Goal: Task Accomplishment & Management: Use online tool/utility

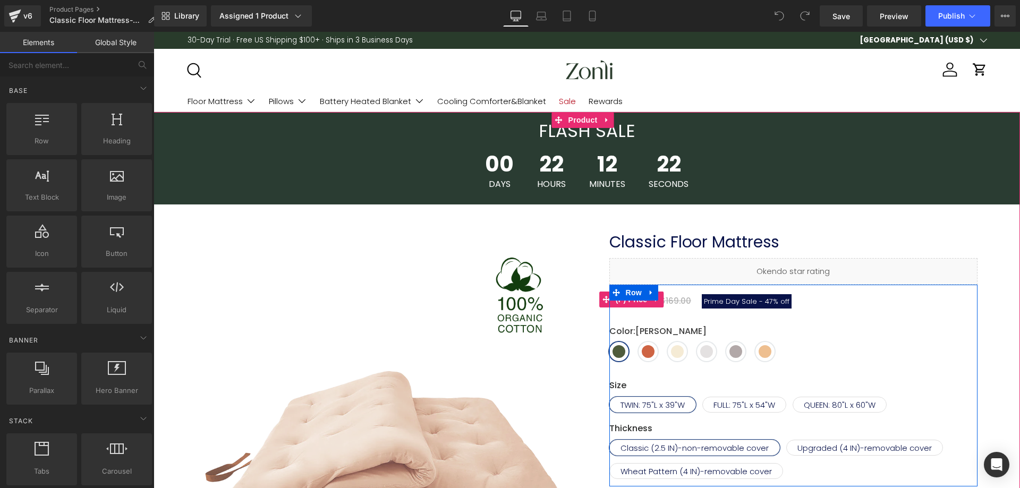
click at [768, 302] on span "47%" at bounding box center [771, 302] width 13 height 10
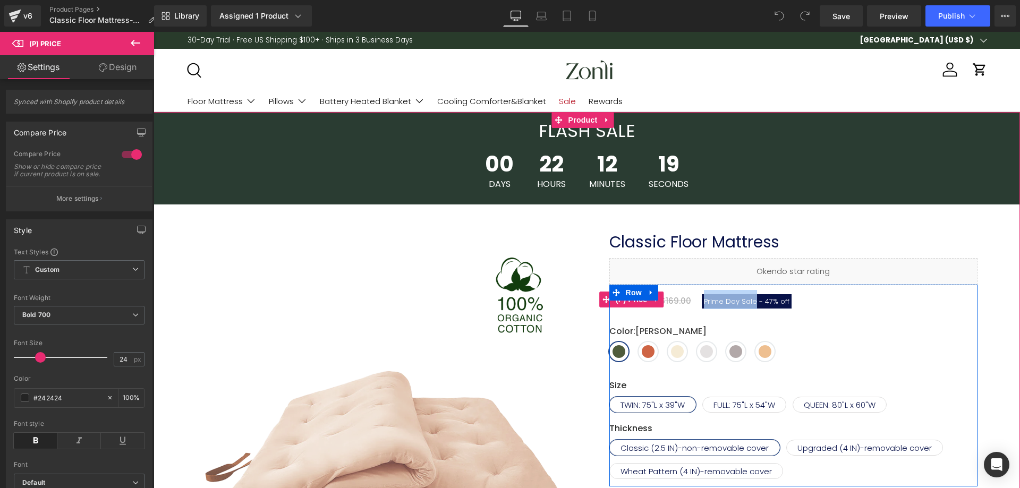
drag, startPoint x: 751, startPoint y: 301, endPoint x: 701, endPoint y: 297, distance: 50.6
click at [704, 297] on span "Prime Day Sale -" at bounding box center [733, 302] width 59 height 10
click at [729, 302] on span "Prime Day Sale -" at bounding box center [733, 302] width 59 height 10
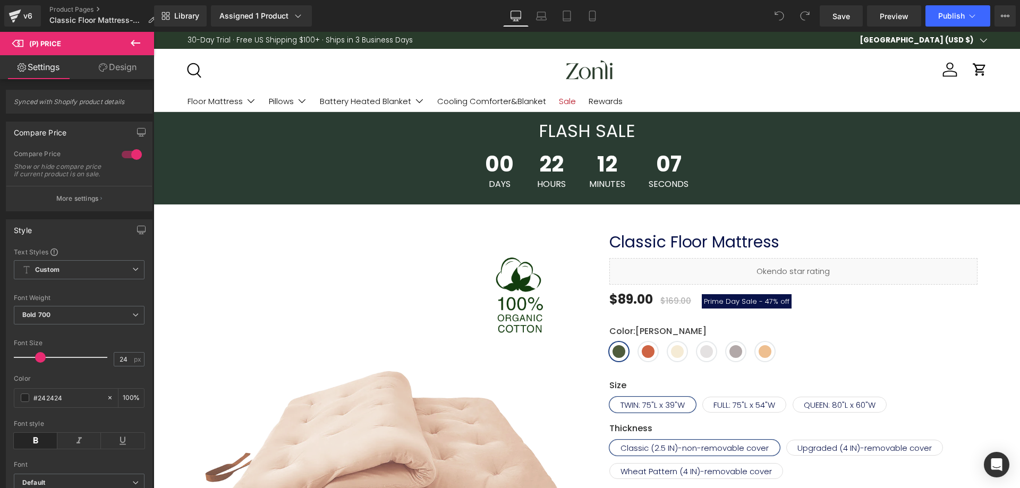
click at [142, 45] on button at bounding box center [135, 43] width 37 height 23
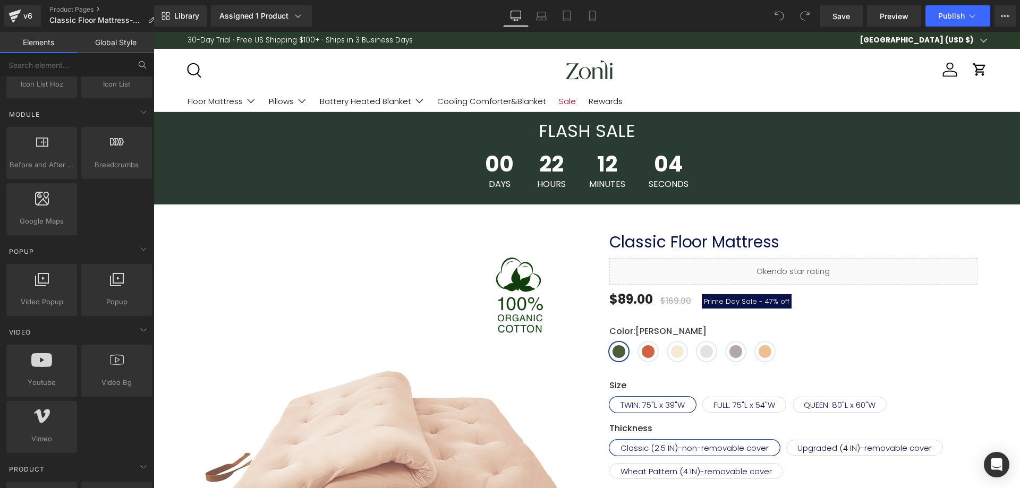
scroll to position [372, 0]
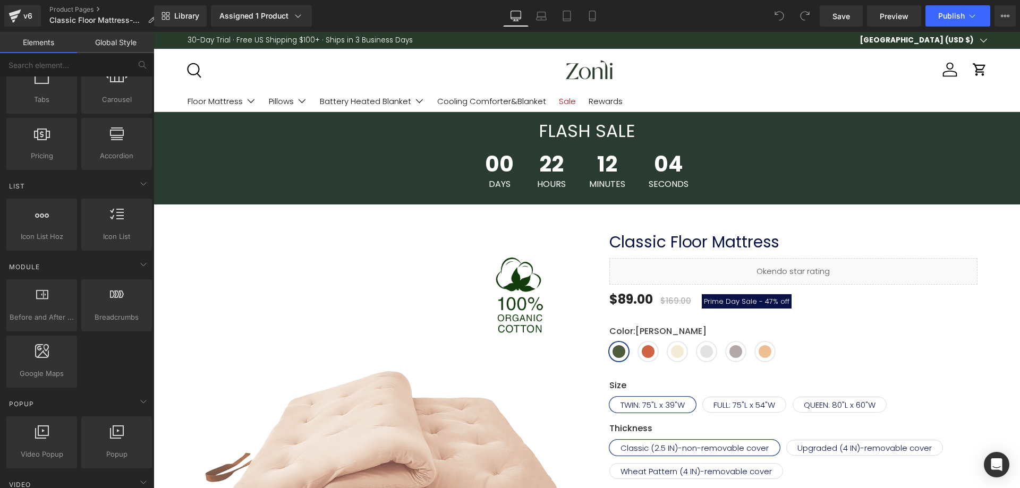
click at [95, 45] on link "Global Style" at bounding box center [115, 42] width 77 height 21
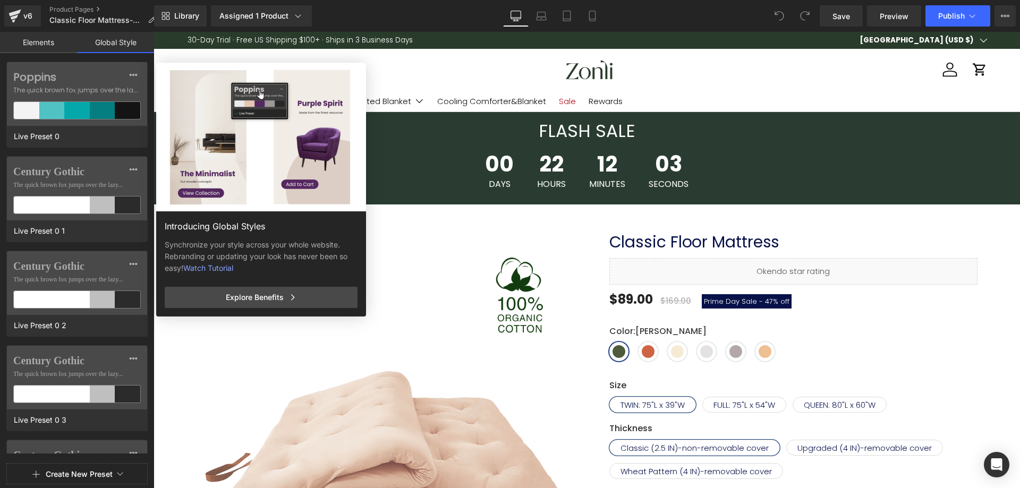
click at [62, 52] on link "Elements" at bounding box center [38, 42] width 77 height 21
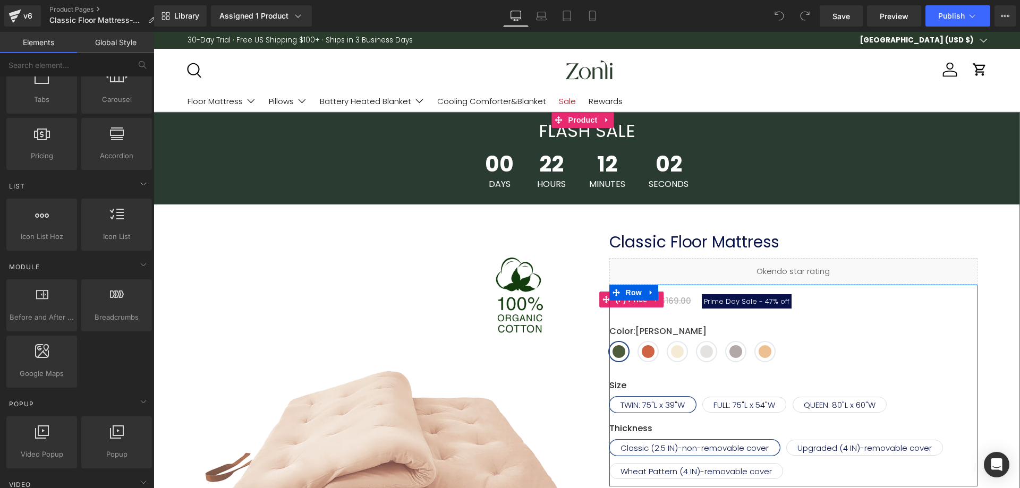
click at [801, 294] on div "$89.00 $169.00 Prime Day Sale - 47% off" at bounding box center [794, 299] width 368 height 19
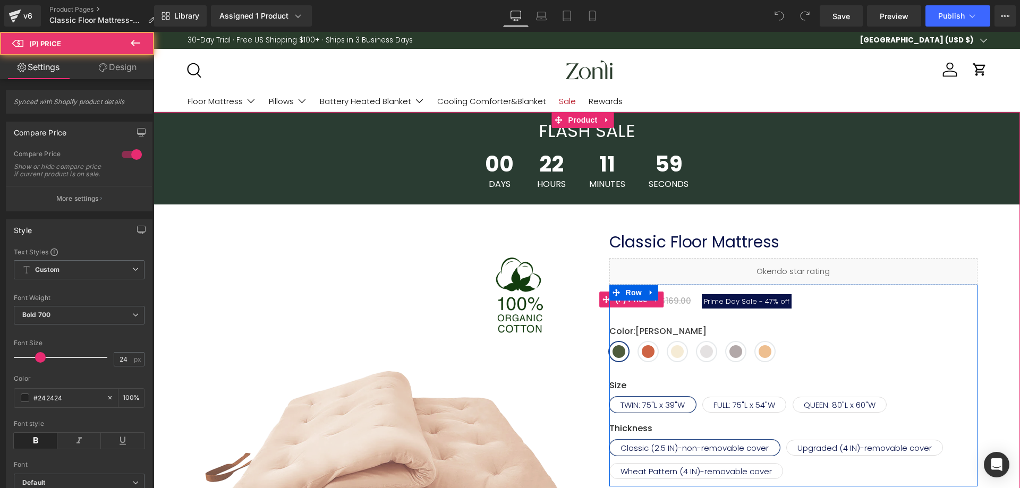
click at [714, 297] on span "Prime Day Sale -" at bounding box center [733, 302] width 59 height 10
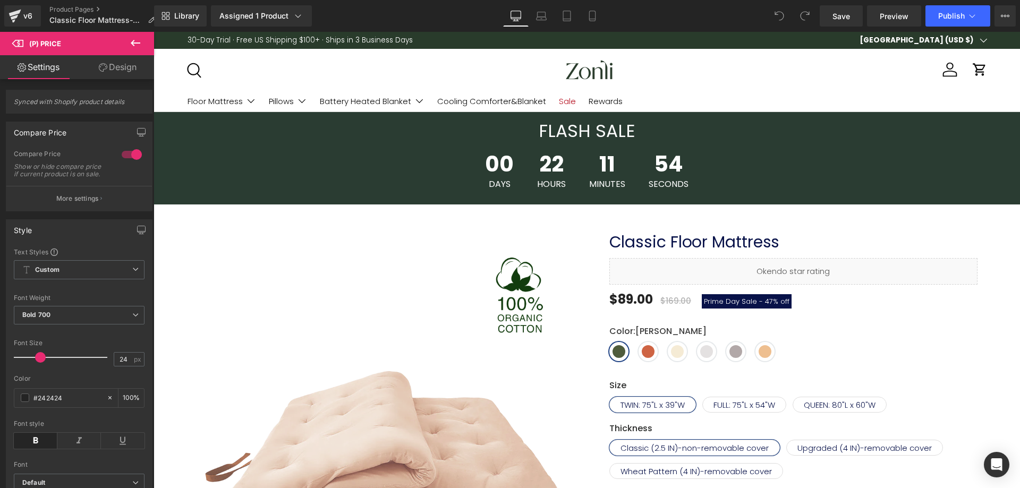
click at [123, 75] on link "Design" at bounding box center [117, 67] width 77 height 24
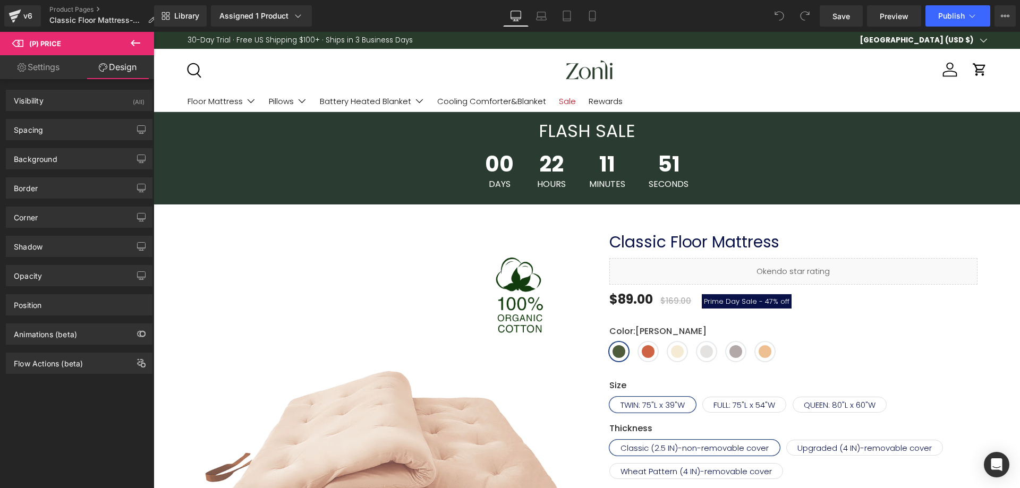
click at [63, 75] on link "Settings" at bounding box center [38, 67] width 77 height 24
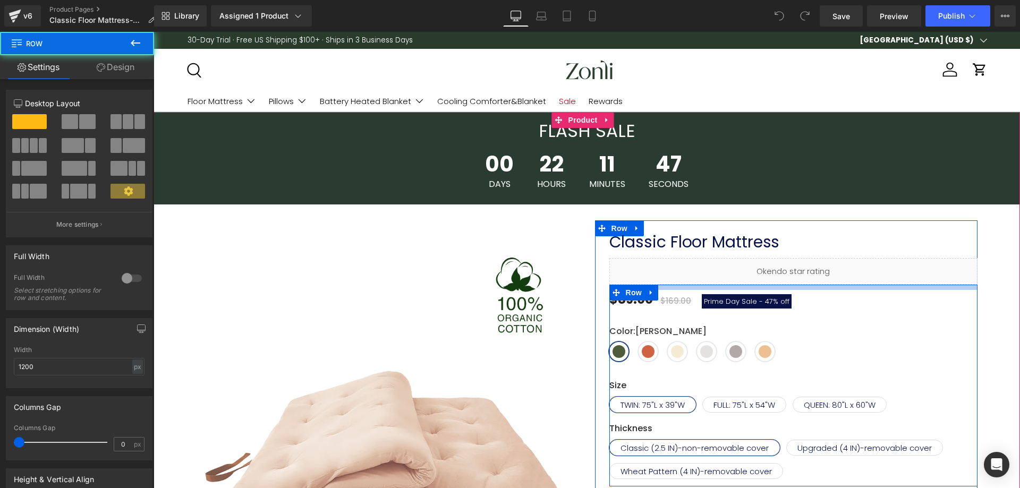
click at [657, 286] on div at bounding box center [794, 287] width 368 height 5
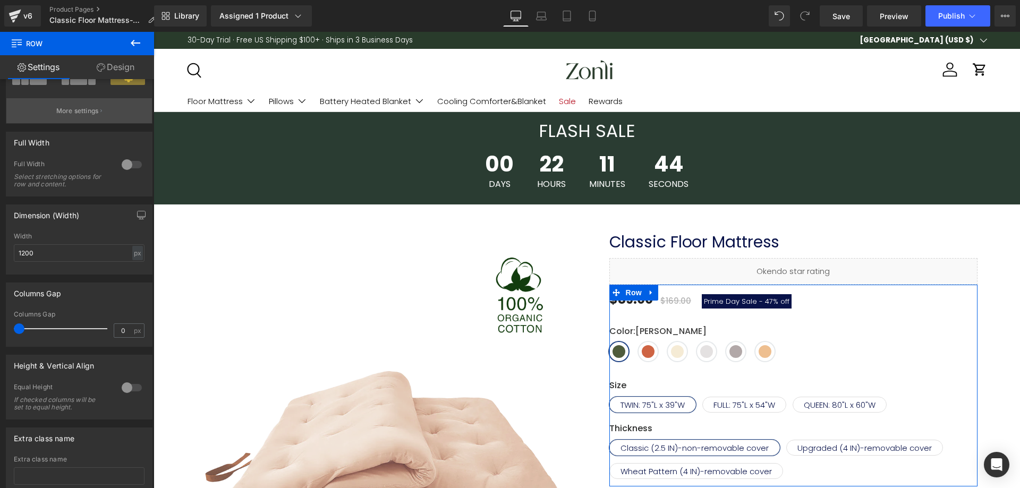
scroll to position [0, 0]
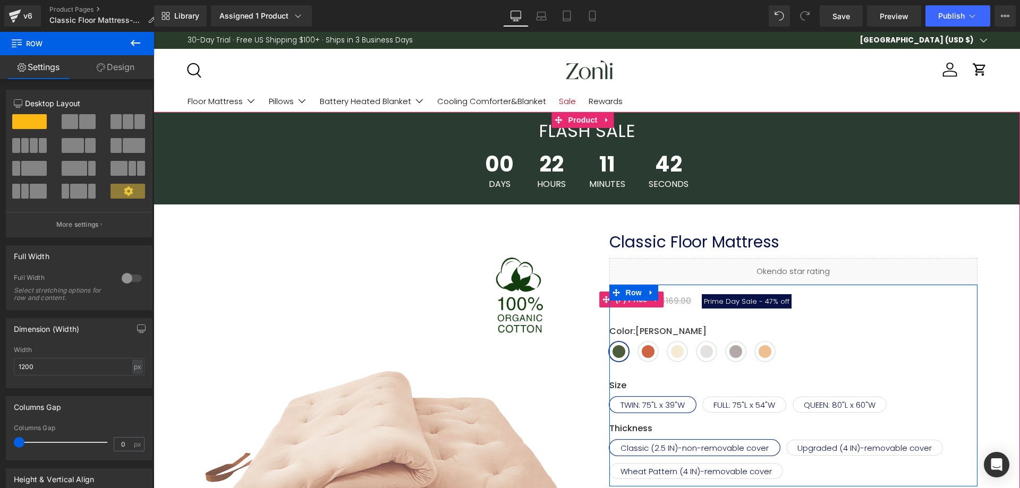
click at [766, 303] on span "47%" at bounding box center [771, 302] width 13 height 10
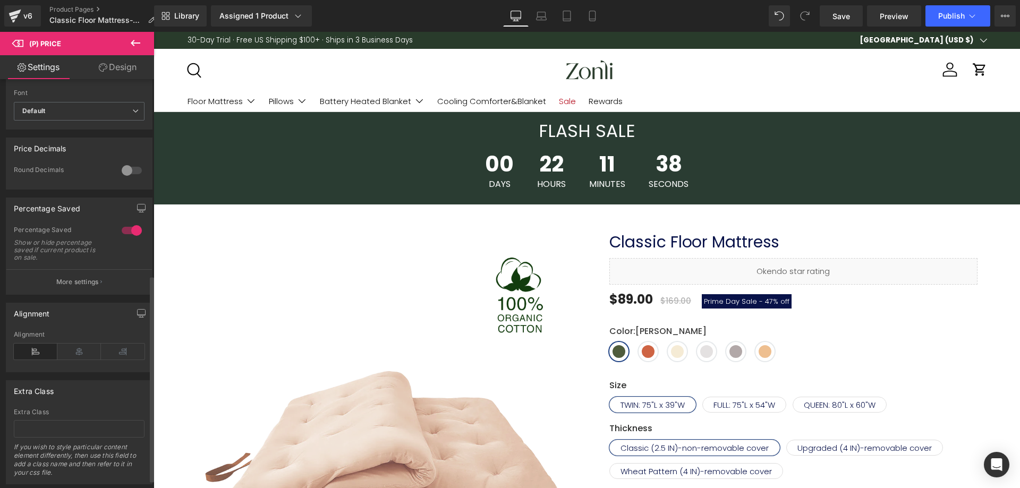
scroll to position [405, 0]
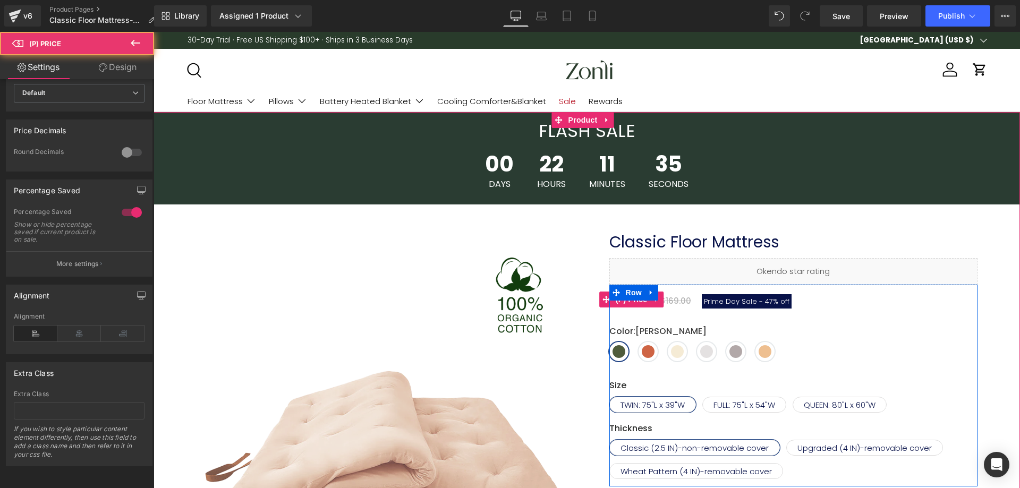
click at [717, 300] on span "Prime Day Sale -" at bounding box center [733, 302] width 59 height 10
drag, startPoint x: 708, startPoint y: 304, endPoint x: 746, endPoint y: 308, distance: 38.0
click at [746, 308] on span "Prime Day Sale - 47% off" at bounding box center [747, 301] width 90 height 14
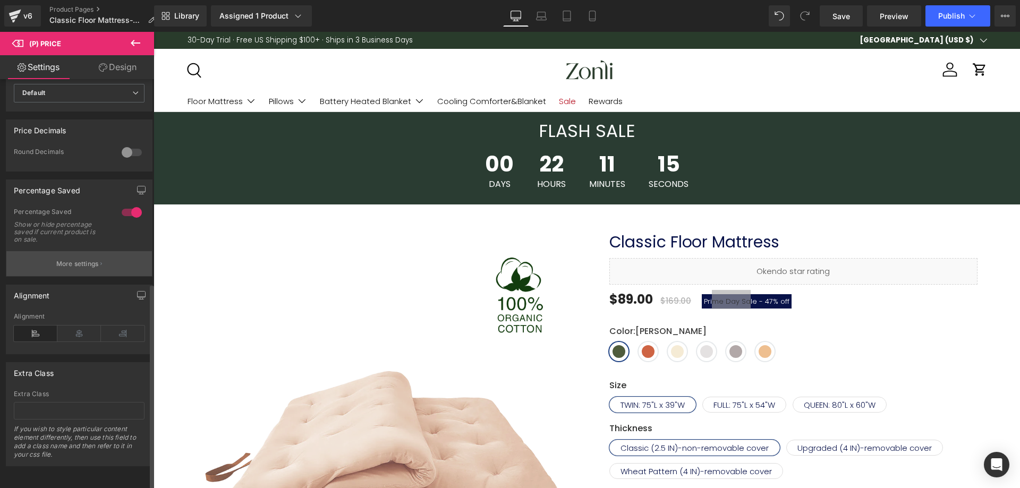
click at [56, 259] on p "More settings" at bounding box center [77, 264] width 43 height 10
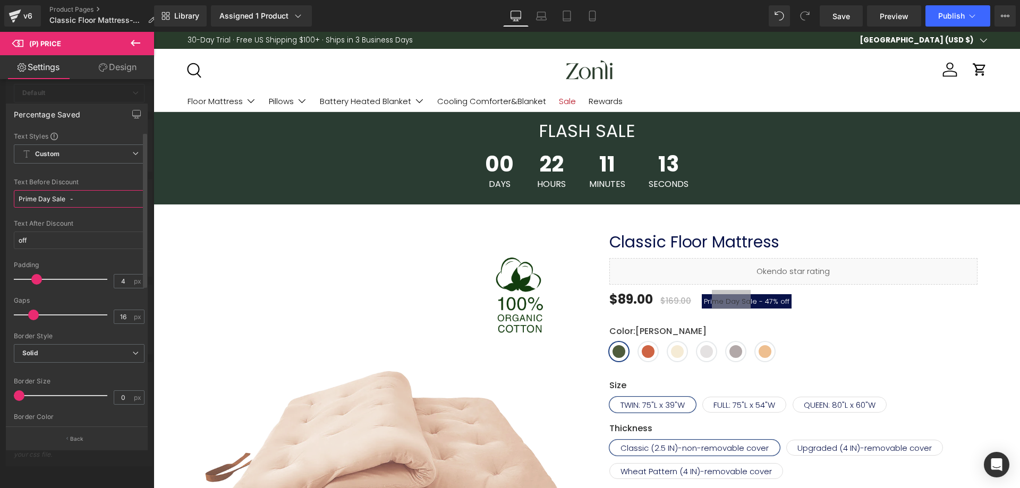
click at [85, 192] on input "Prime Day Sale -" at bounding box center [79, 199] width 131 height 18
drag, startPoint x: 69, startPoint y: 204, endPoint x: 0, endPoint y: 192, distance: 70.0
click at [0, 192] on div "Percentage Saved Text Styles Custom Custom Setup Global Style Custom Setup Glob…" at bounding box center [77, 273] width 154 height 354
paste input "Autumn Sale"
type input "Autumn Sale -"
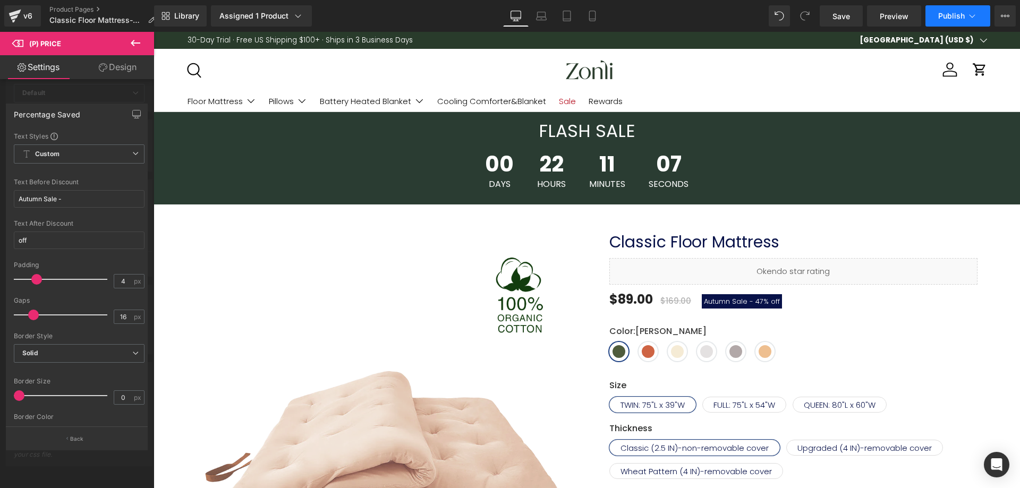
click at [941, 14] on span "Publish" at bounding box center [952, 16] width 27 height 9
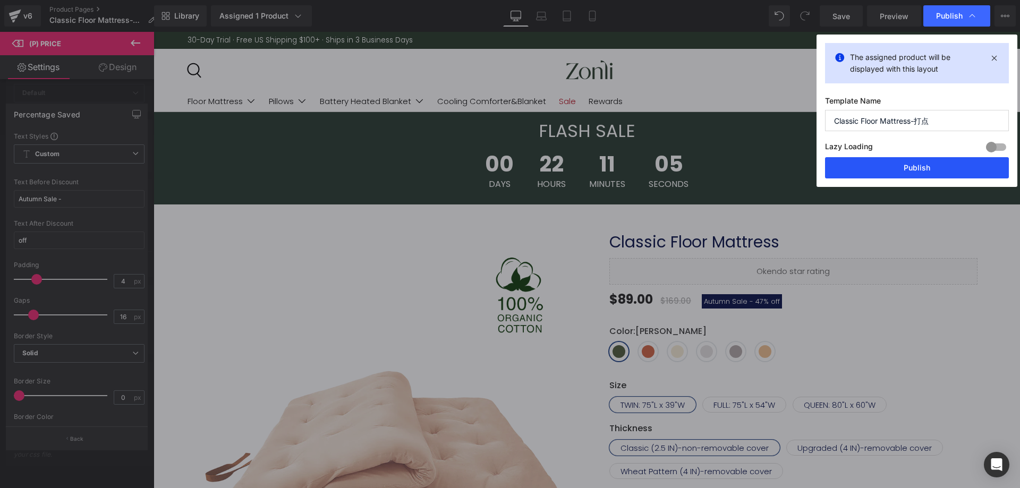
click at [892, 163] on button "Publish" at bounding box center [917, 167] width 184 height 21
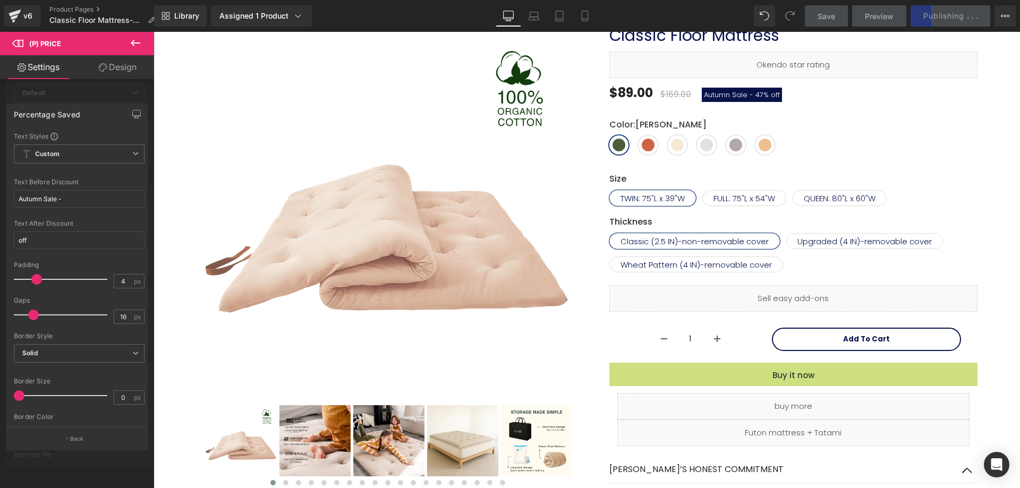
scroll to position [213, 0]
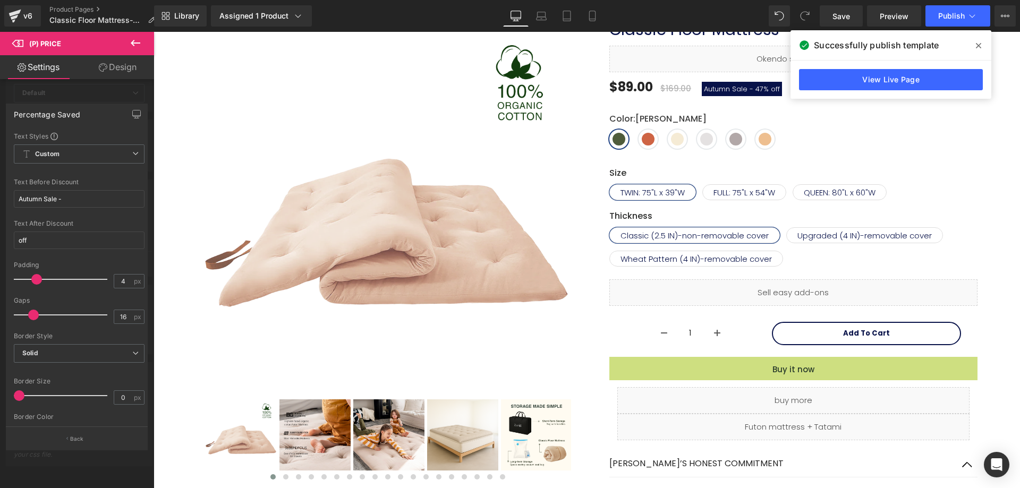
click at [133, 46] on icon at bounding box center [136, 43] width 10 height 6
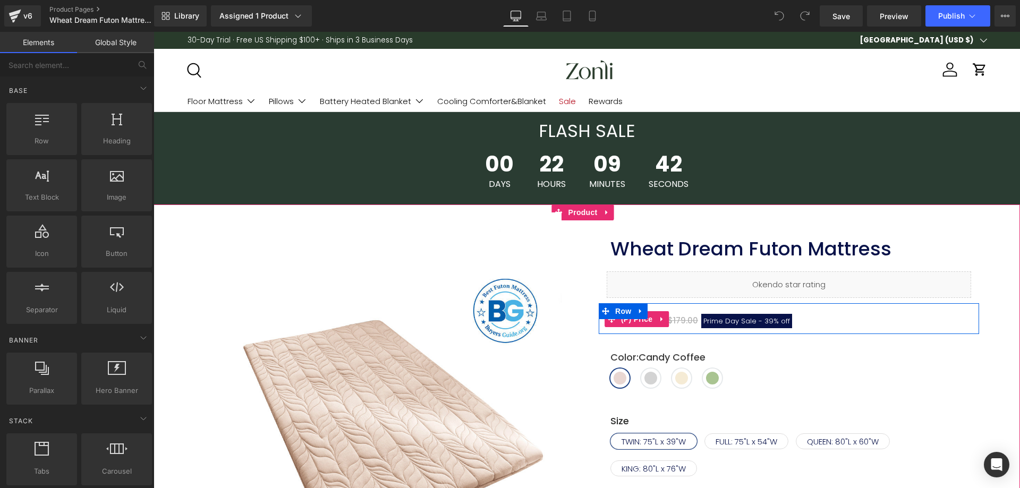
click at [745, 322] on span "Prime Day Sale -" at bounding box center [733, 321] width 59 height 10
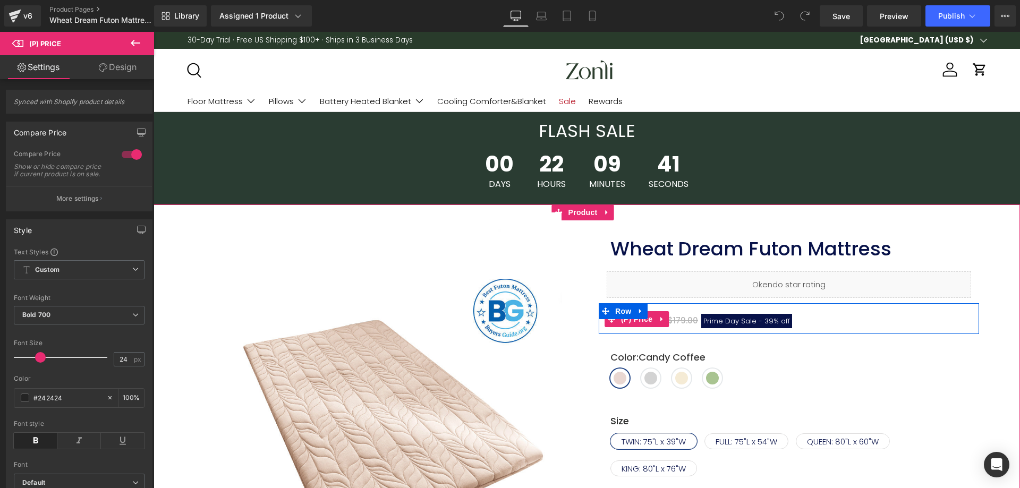
click at [749, 322] on span "Prime Day Sale -" at bounding box center [733, 321] width 59 height 10
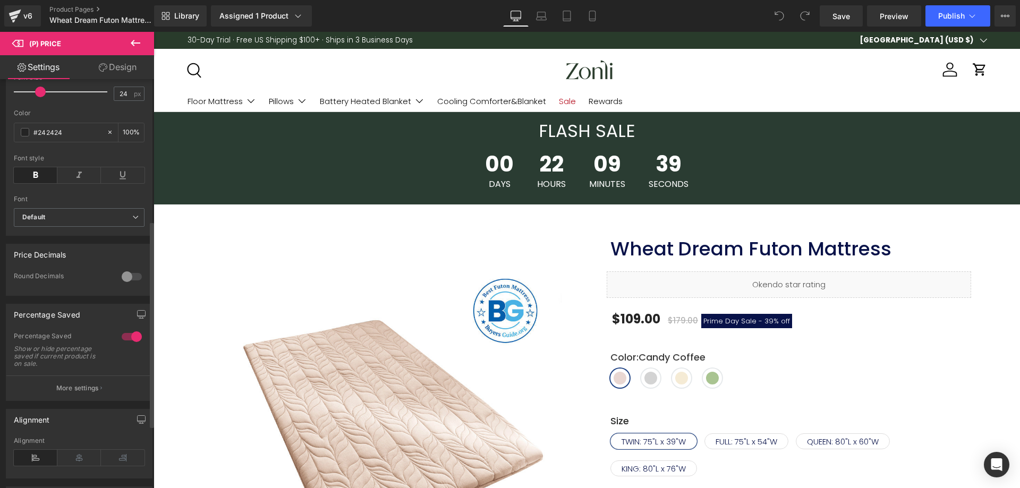
scroll to position [405, 0]
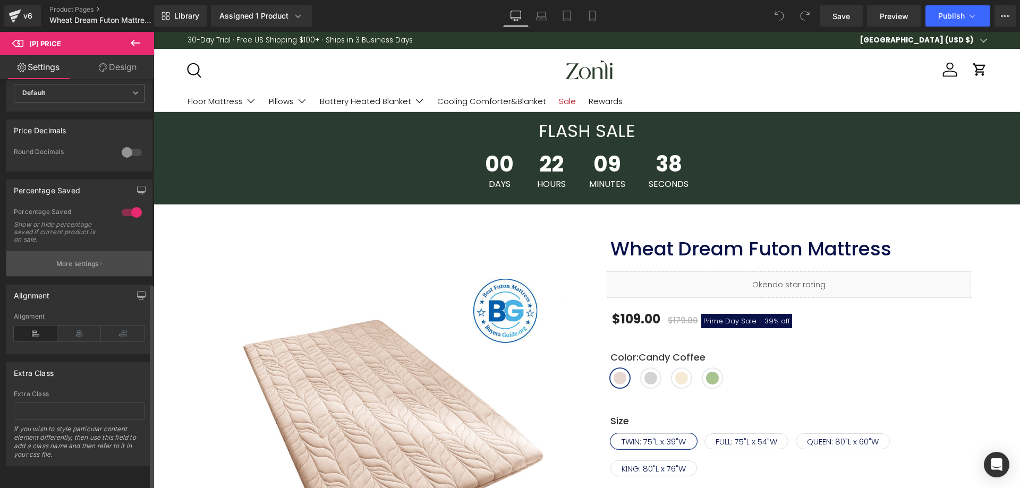
click at [73, 261] on button "More settings" at bounding box center [79, 263] width 146 height 25
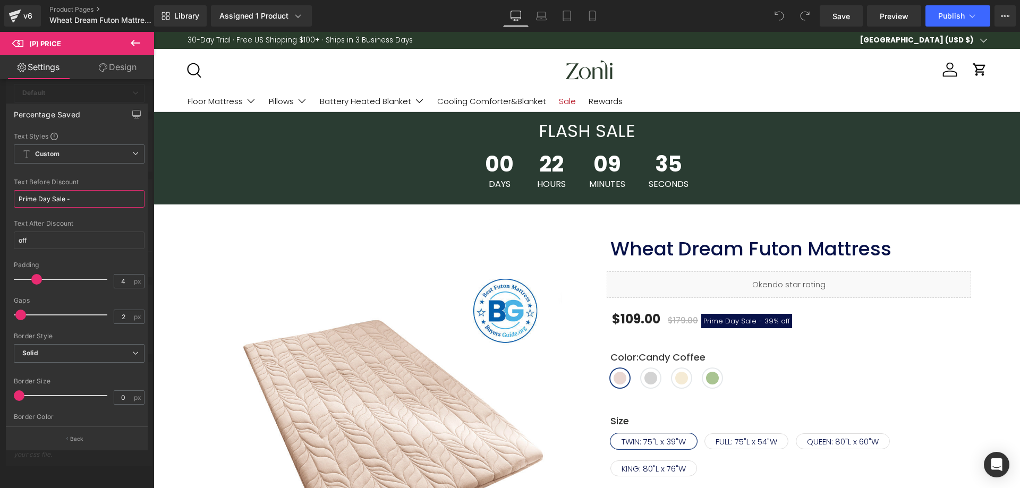
drag, startPoint x: 64, startPoint y: 201, endPoint x: 0, endPoint y: 198, distance: 63.9
click at [0, 198] on div "Percentage Saved Text Styles Custom Custom Setup Global Style Custom Setup Glob…" at bounding box center [77, 273] width 154 height 354
paste input "Wheat Dream Futon Mattress"
paste input "Autumn"
type input "Autumn Sale -"
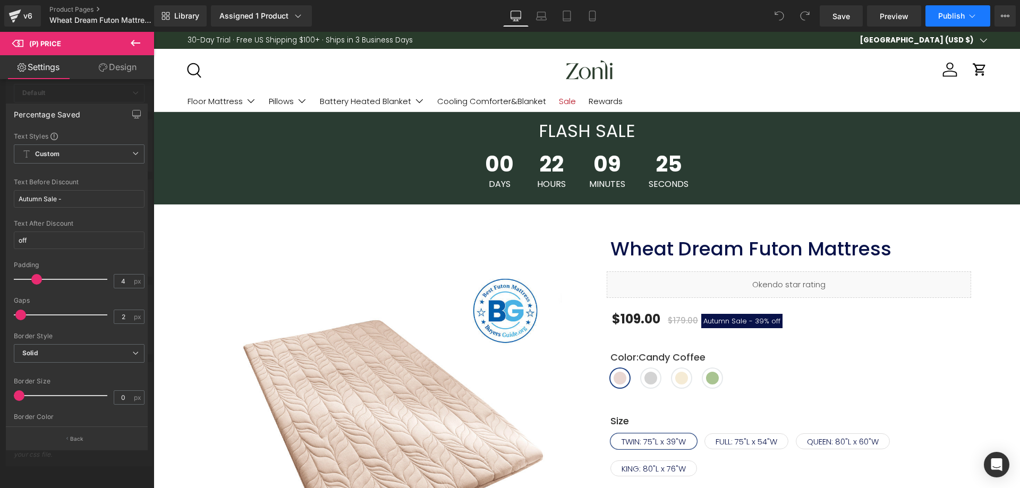
click at [966, 22] on button "Publish" at bounding box center [958, 15] width 65 height 21
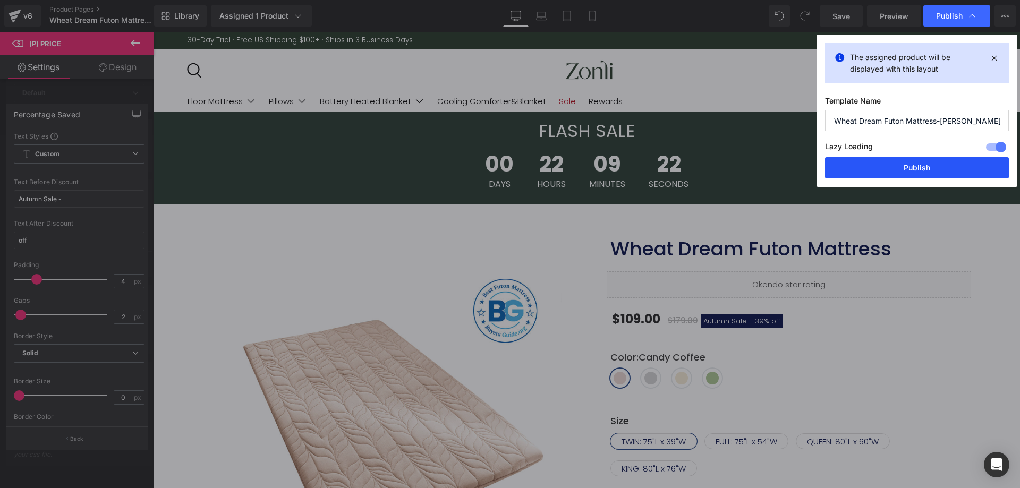
drag, startPoint x: 887, startPoint y: 166, endPoint x: 716, endPoint y: 42, distance: 210.8
click at [887, 166] on button "Publish" at bounding box center [917, 167] width 184 height 21
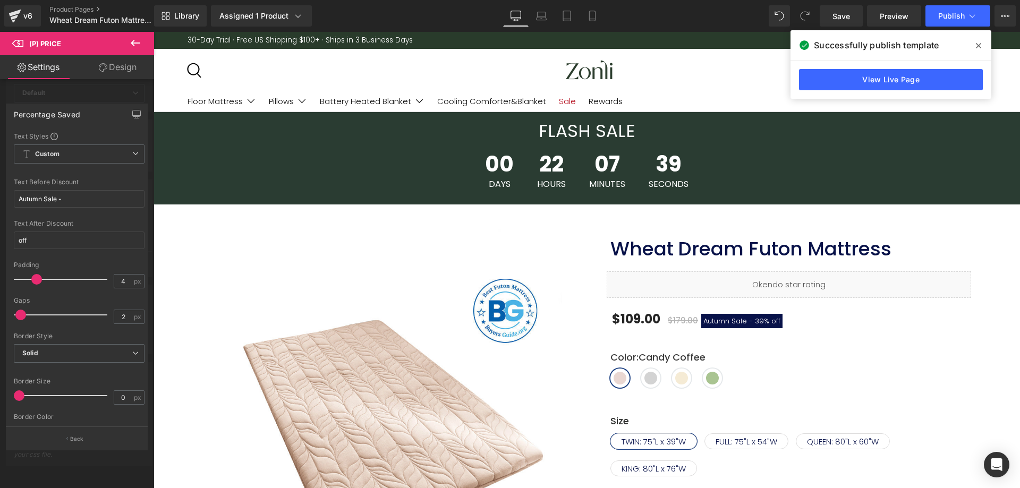
scroll to position [53, 0]
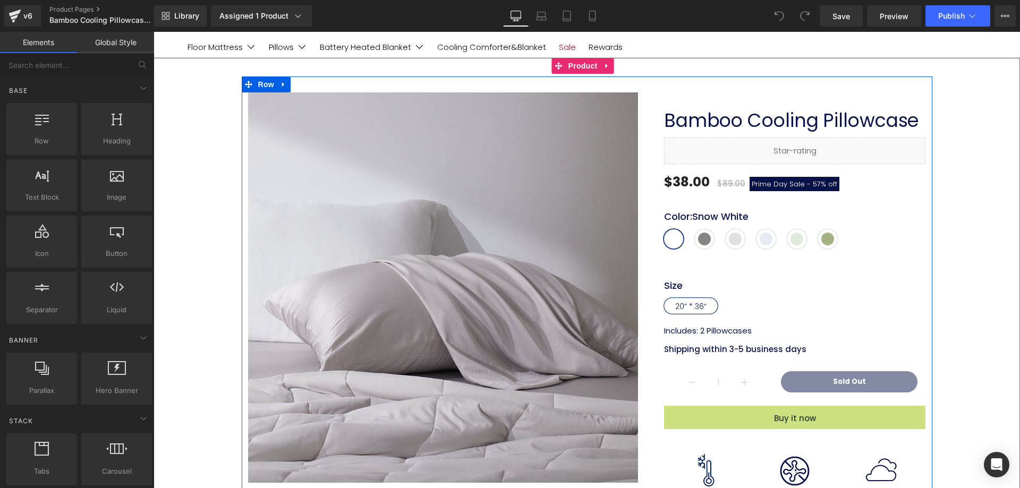
scroll to position [53, 0]
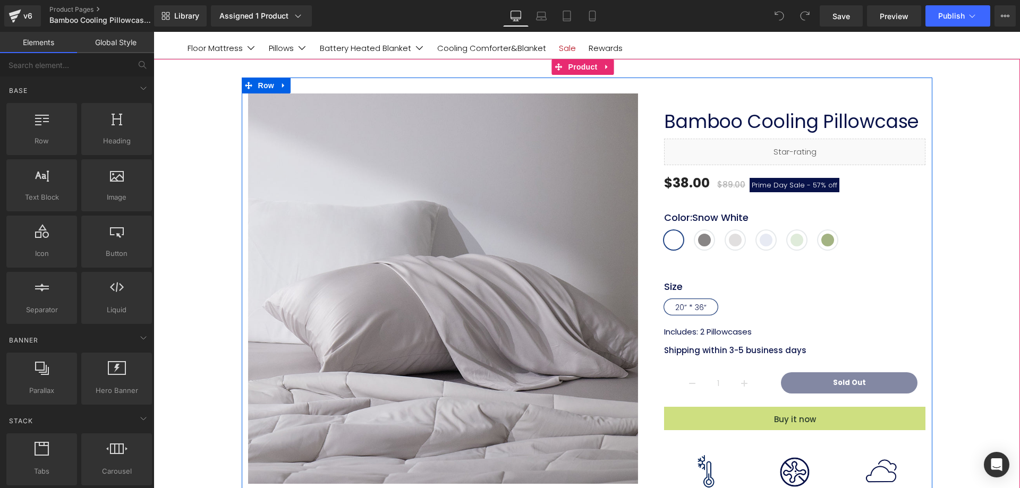
click at [777, 187] on span "Prime Day Sale -" at bounding box center [781, 185] width 59 height 10
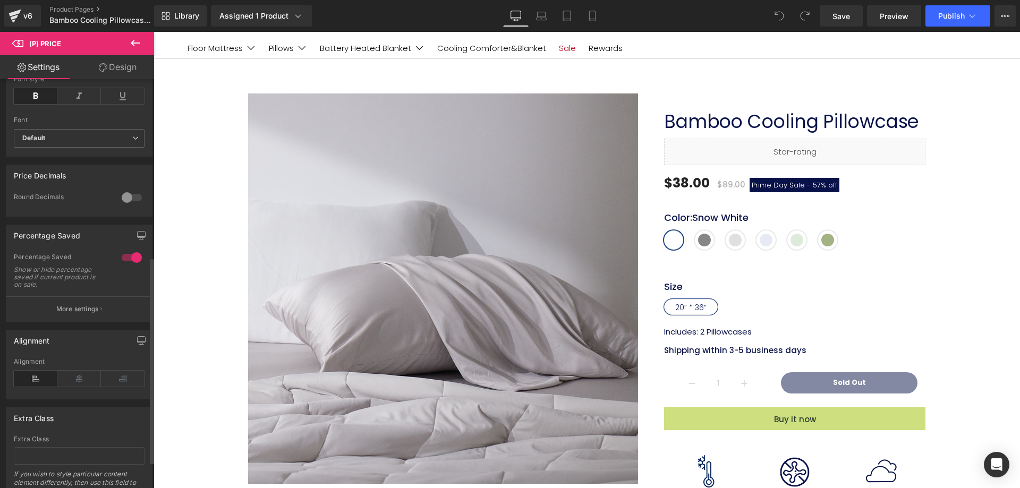
scroll to position [372, 0]
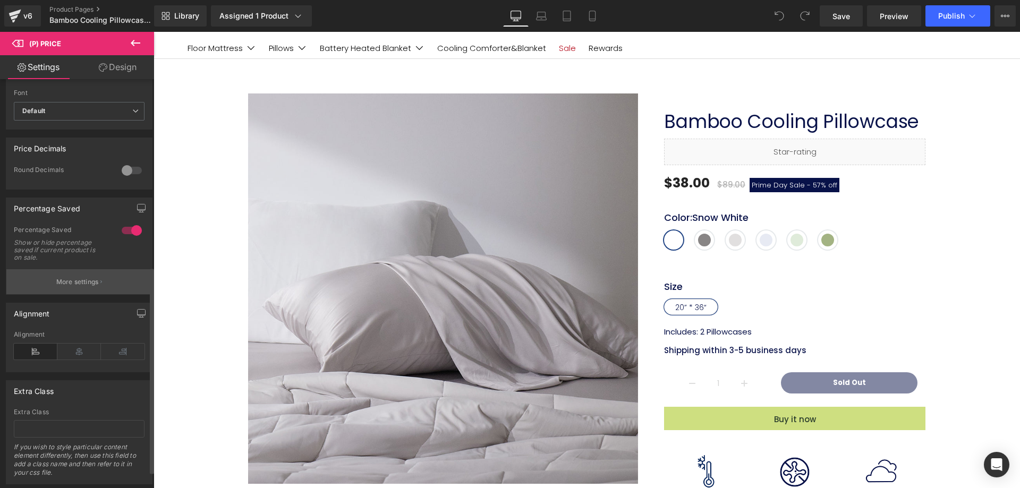
click at [80, 286] on p "More settings" at bounding box center [77, 282] width 43 height 10
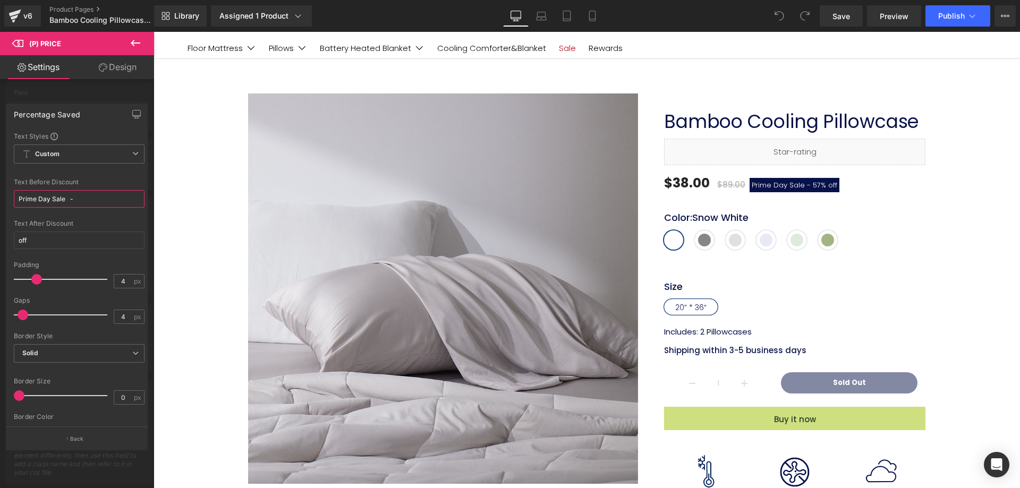
drag, startPoint x: 64, startPoint y: 196, endPoint x: 0, endPoint y: 202, distance: 64.6
click at [0, 202] on div "Percentage Saved Text Styles Custom Custom Setup Global Style Custom Setup Glob…" at bounding box center [77, 273] width 154 height 354
paste input "Autumn"
type input "Autumn Sale -"
click at [934, 23] on button "Publish" at bounding box center [958, 15] width 65 height 21
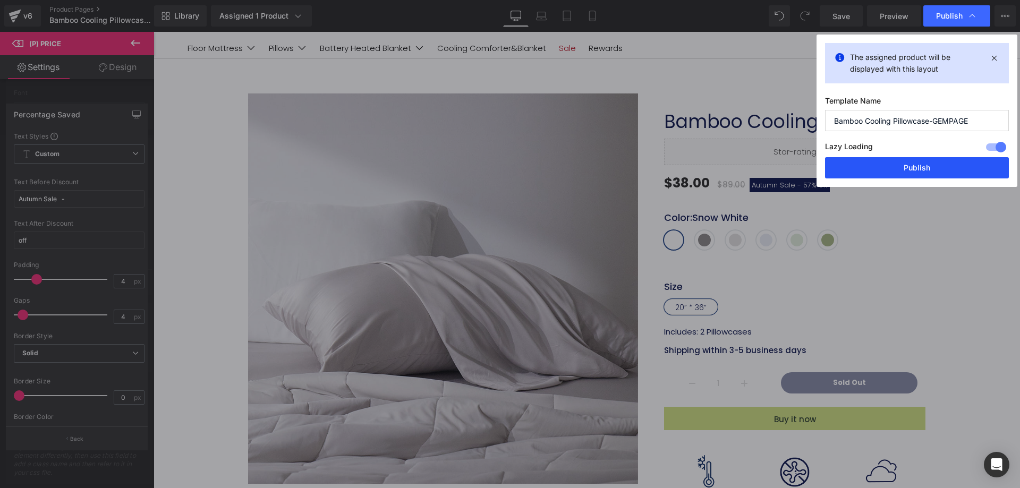
drag, startPoint x: 937, startPoint y: 175, endPoint x: 800, endPoint y: 147, distance: 139.5
click at [937, 175] on button "Publish" at bounding box center [917, 167] width 184 height 21
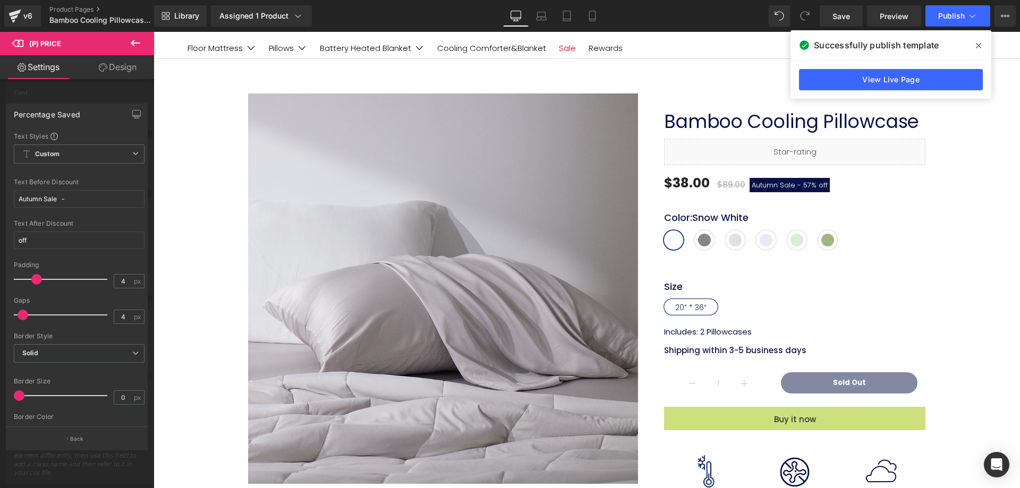
click at [975, 46] on span at bounding box center [978, 45] width 17 height 17
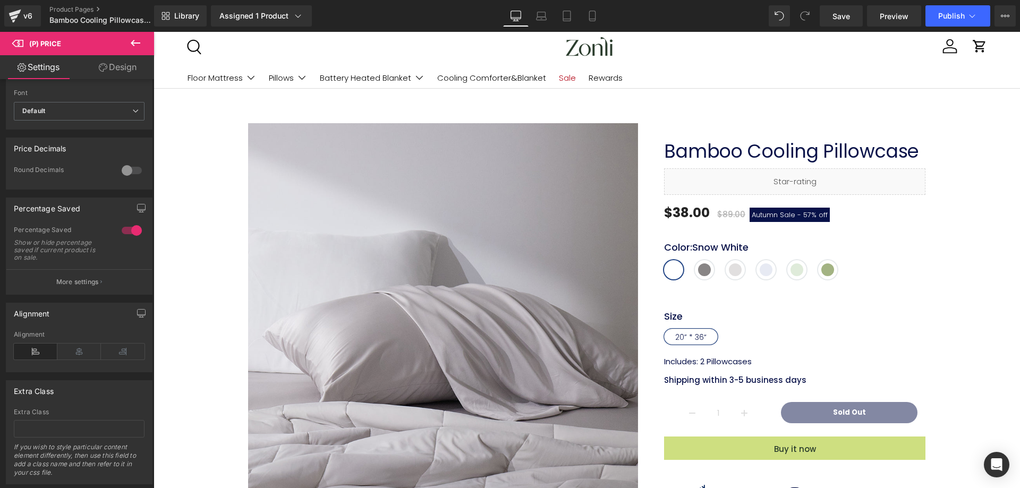
scroll to position [0, 0]
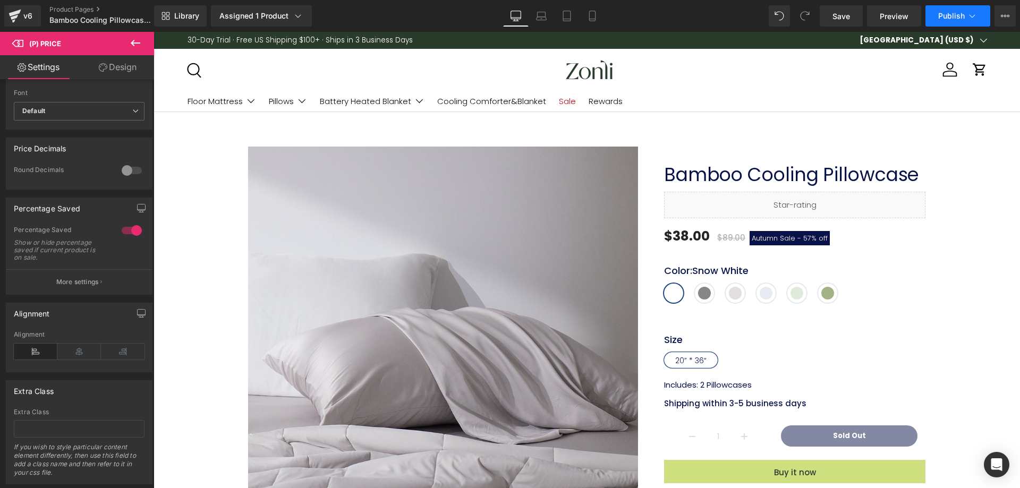
click at [956, 20] on button "Publish" at bounding box center [958, 15] width 65 height 21
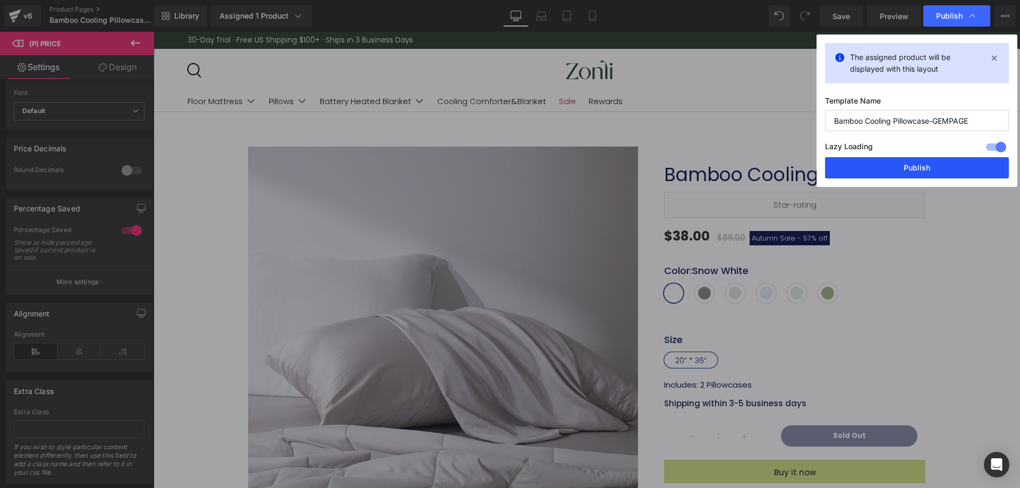
drag, startPoint x: 902, startPoint y: 166, endPoint x: 684, endPoint y: 194, distance: 219.6
click at [902, 166] on button "Publish" at bounding box center [917, 167] width 184 height 21
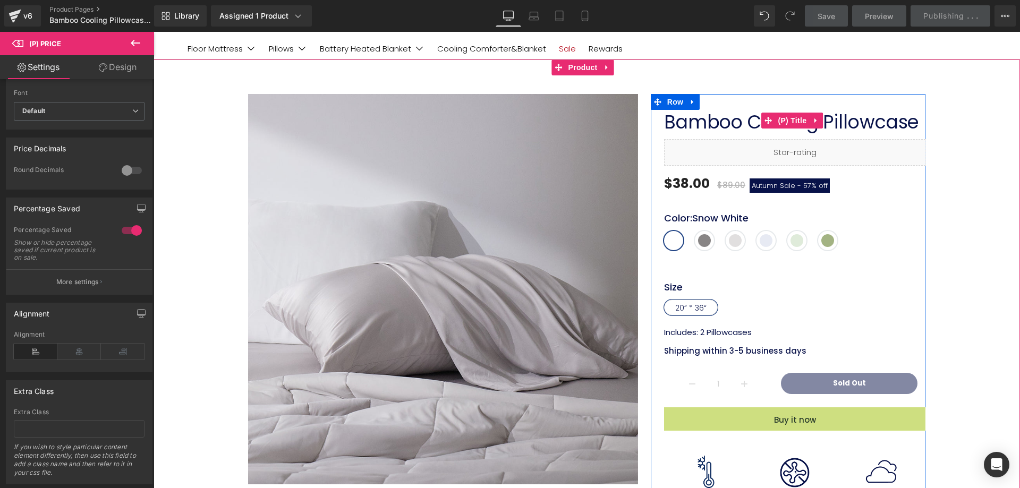
scroll to position [53, 0]
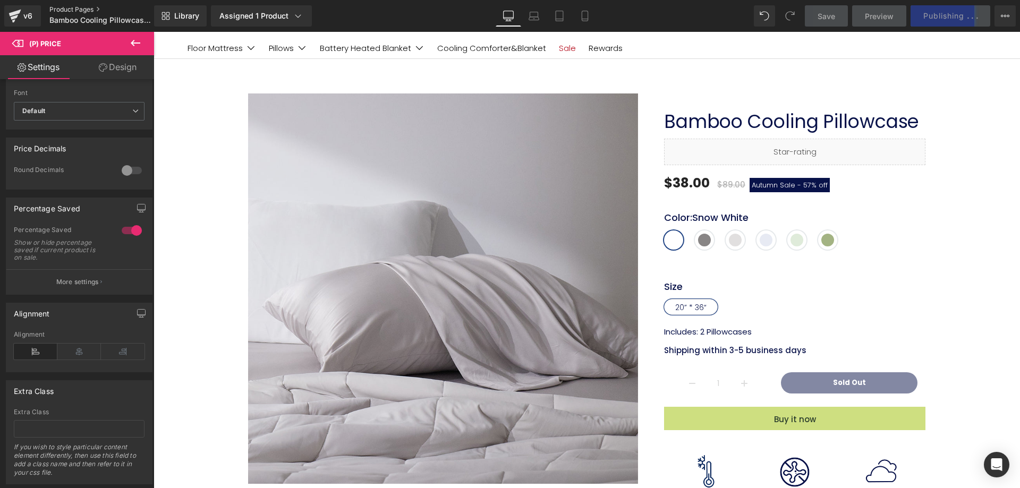
click at [72, 12] on link "Product Pages" at bounding box center [110, 9] width 122 height 9
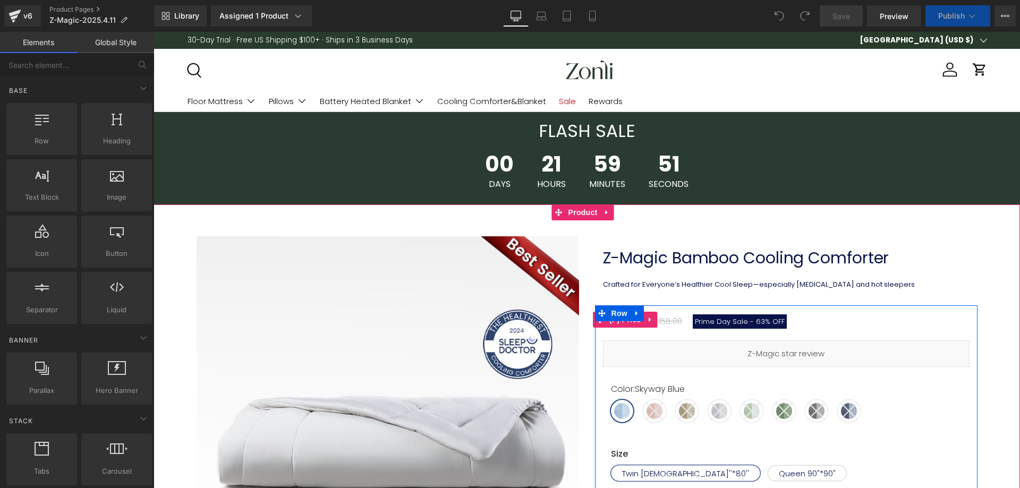
click at [713, 320] on span "Prime Day Sale -" at bounding box center [724, 322] width 59 height 10
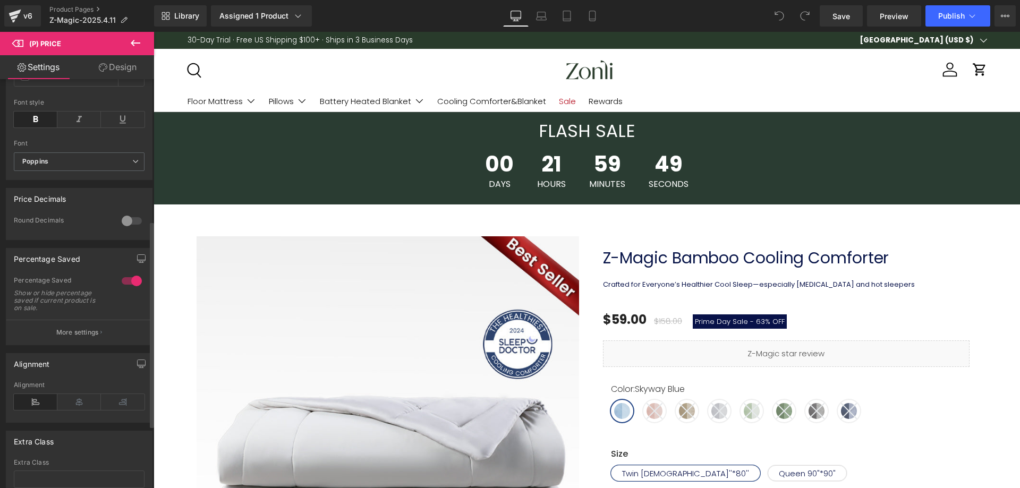
scroll to position [405, 0]
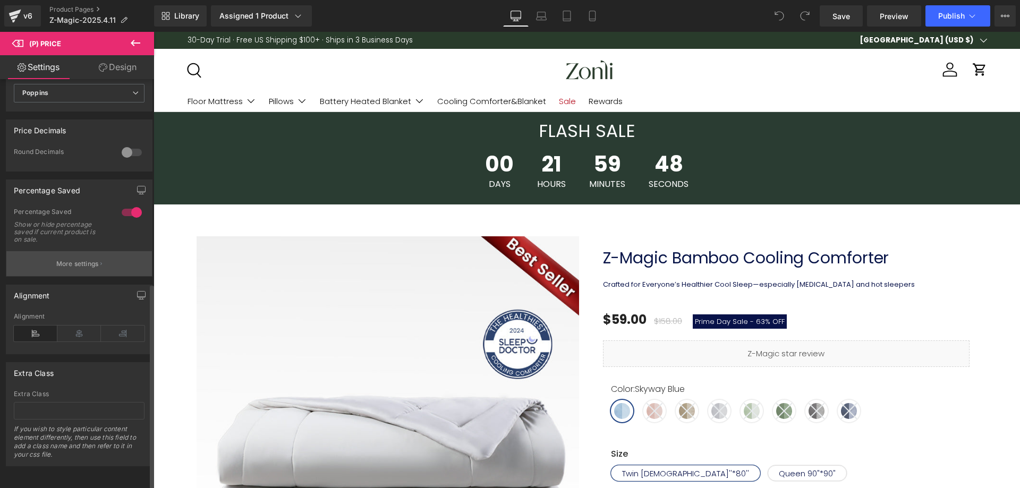
click at [86, 259] on p "More settings" at bounding box center [77, 264] width 43 height 10
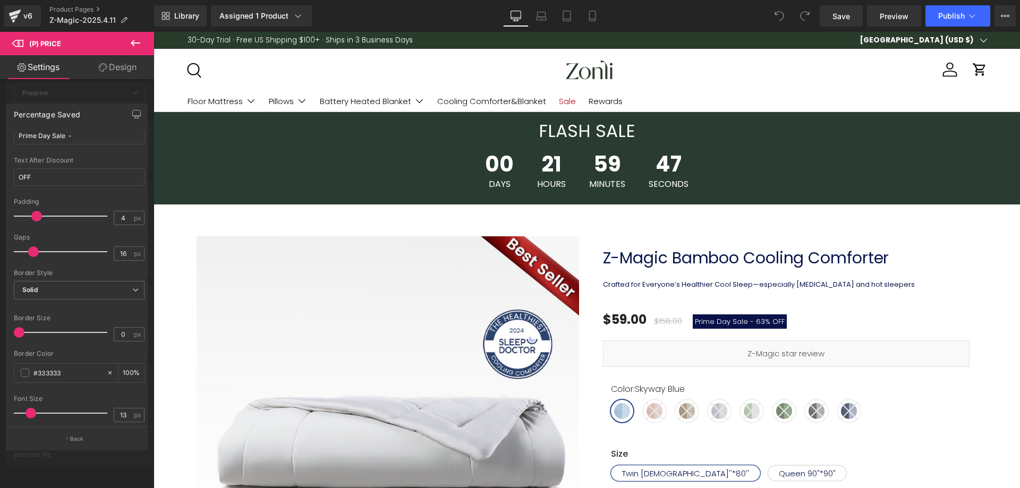
scroll to position [0, 0]
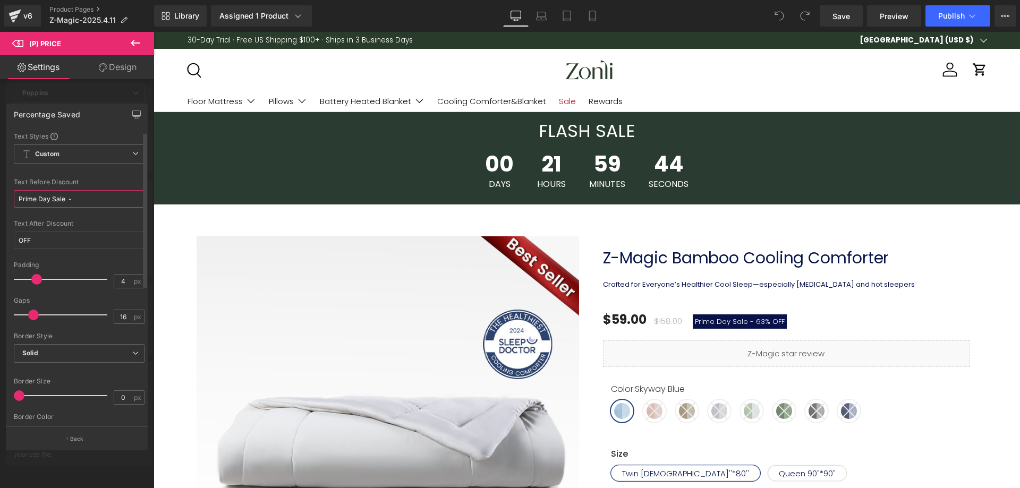
drag, startPoint x: 63, startPoint y: 200, endPoint x: 10, endPoint y: 200, distance: 53.1
click at [10, 200] on div "Text Styles Custom Custom Setup Global Style Custom Setup Global Style Prime Da…" at bounding box center [79, 279] width 146 height 295
paste input "Autumn"
type input "Autumn Sale -"
click at [855, 12] on link "Save" at bounding box center [841, 15] width 43 height 21
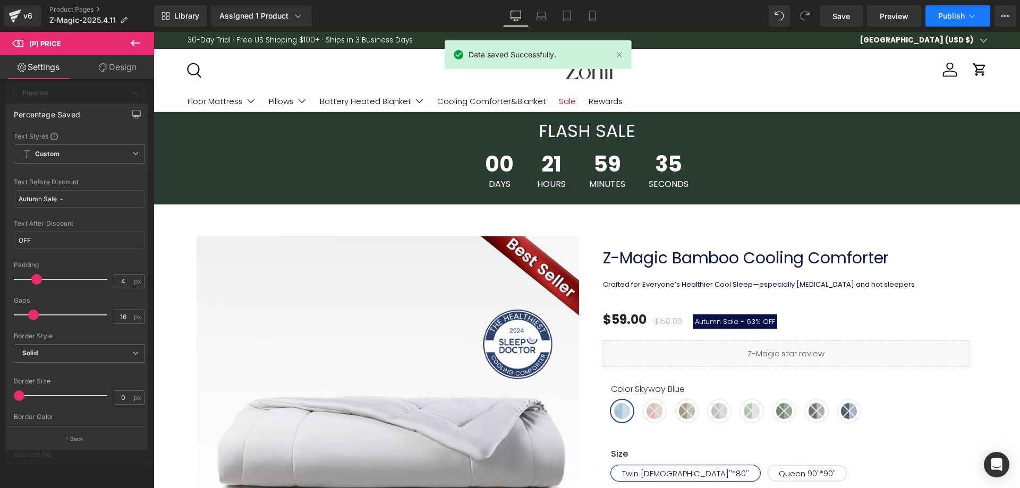
click at [940, 14] on span "Publish" at bounding box center [952, 16] width 27 height 9
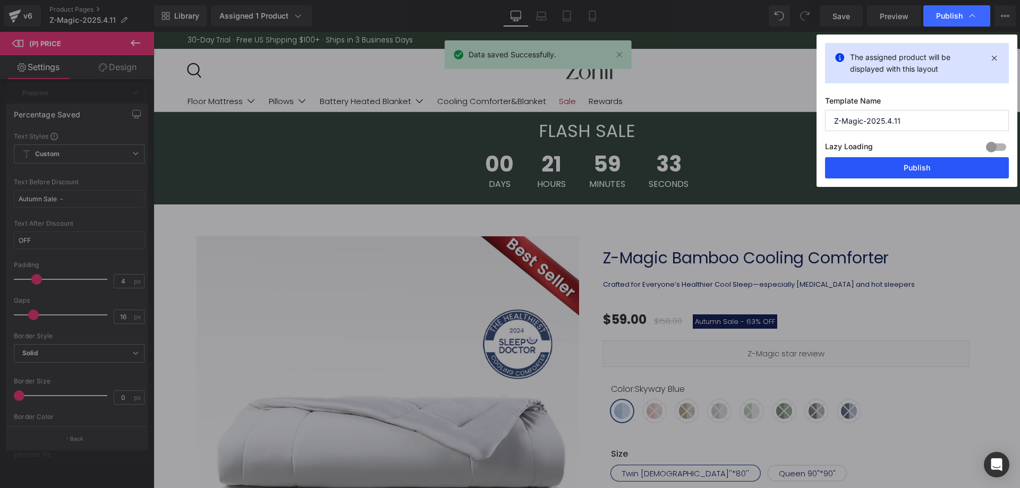
click at [926, 162] on button "Publish" at bounding box center [917, 167] width 184 height 21
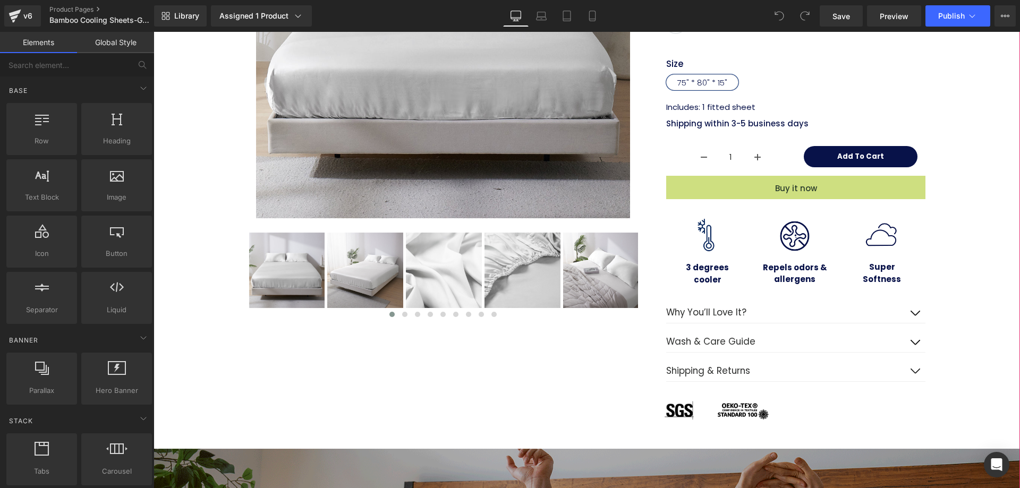
scroll to position [106, 0]
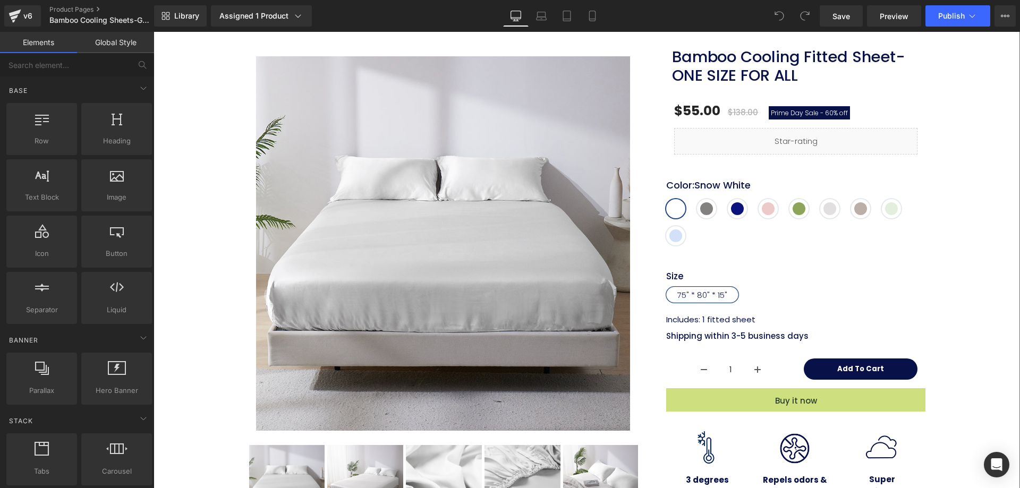
click at [793, 116] on span "Prime Day Sale -" at bounding box center [797, 112] width 53 height 9
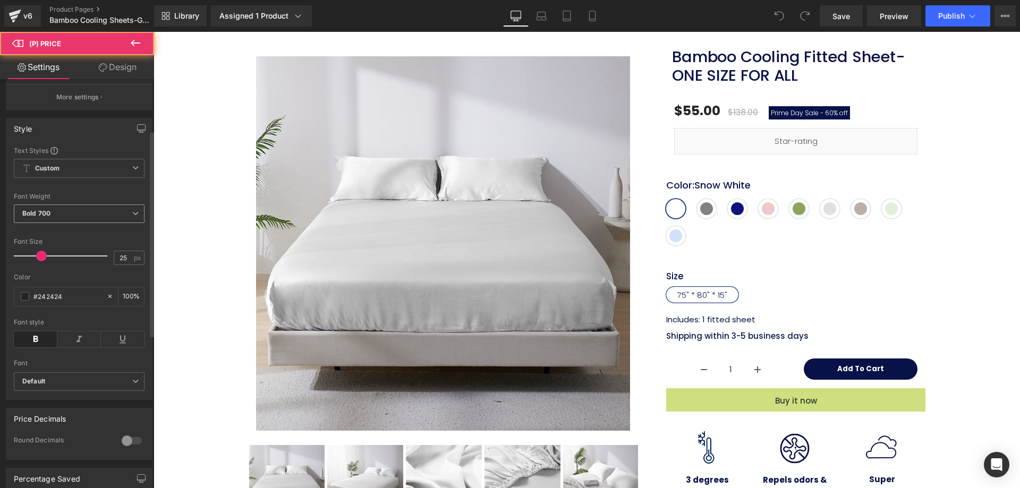
scroll to position [319, 0]
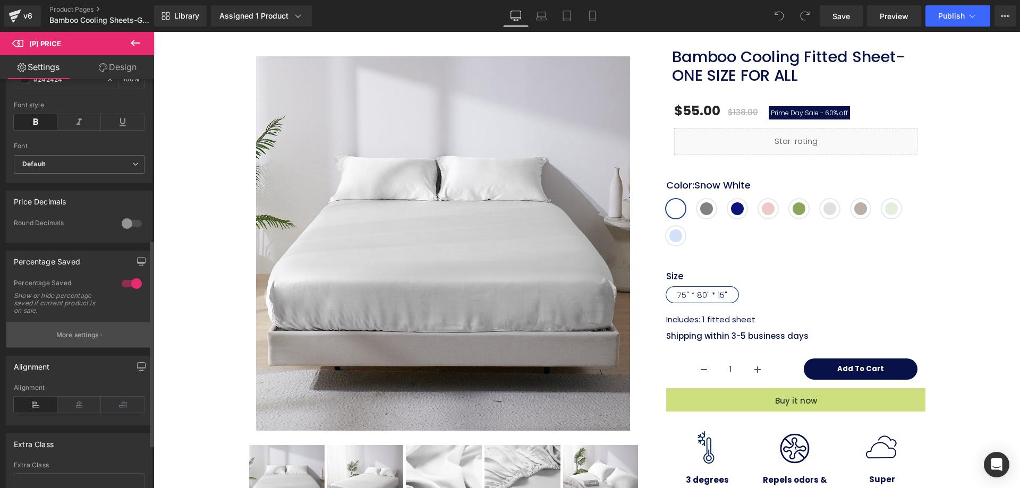
click at [96, 340] on p "More settings" at bounding box center [77, 336] width 43 height 10
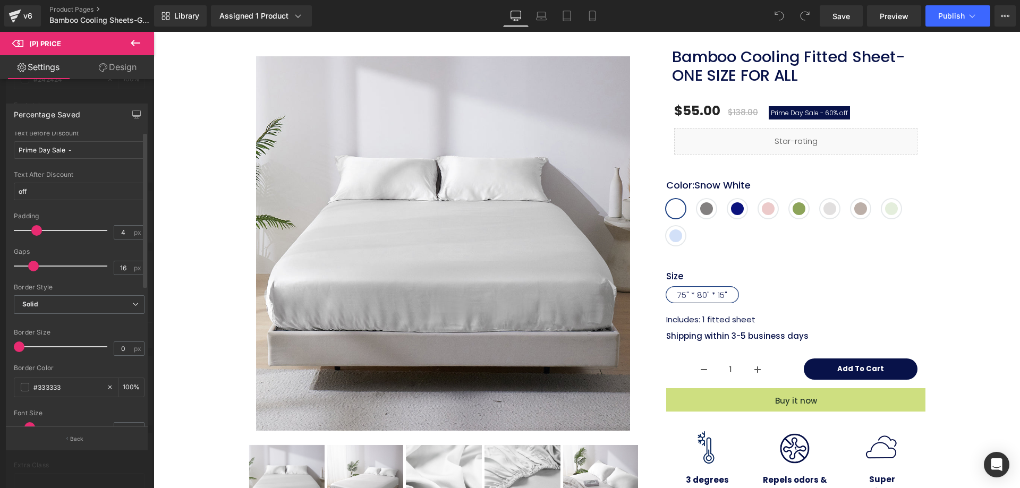
scroll to position [0, 0]
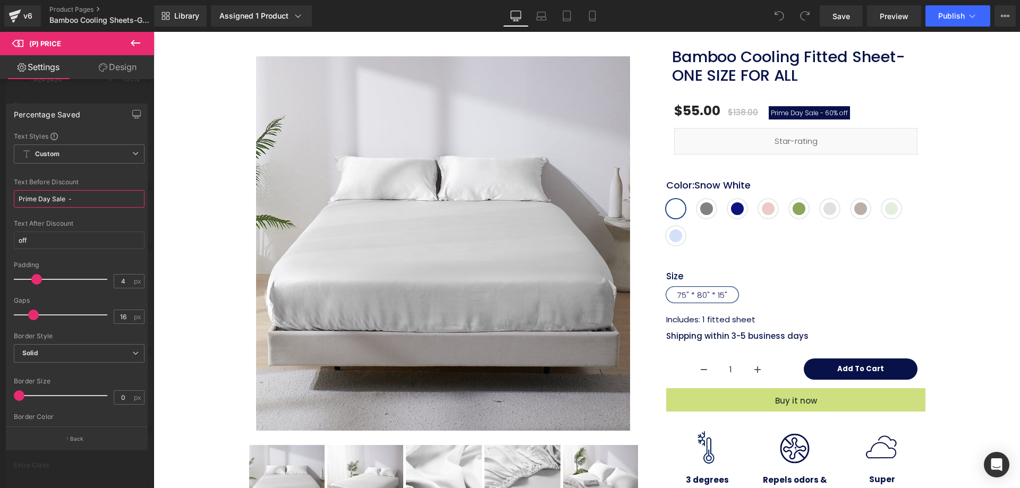
drag, startPoint x: 63, startPoint y: 202, endPoint x: 0, endPoint y: 203, distance: 62.7
click at [0, 203] on div "Percentage Saved Text Styles Custom Custom Setup Global Style Custom Setup Glob…" at bounding box center [77, 273] width 154 height 354
paste input "Autumn"
type input "Autumn Sale -"
click at [945, 18] on span "Publish" at bounding box center [952, 16] width 27 height 9
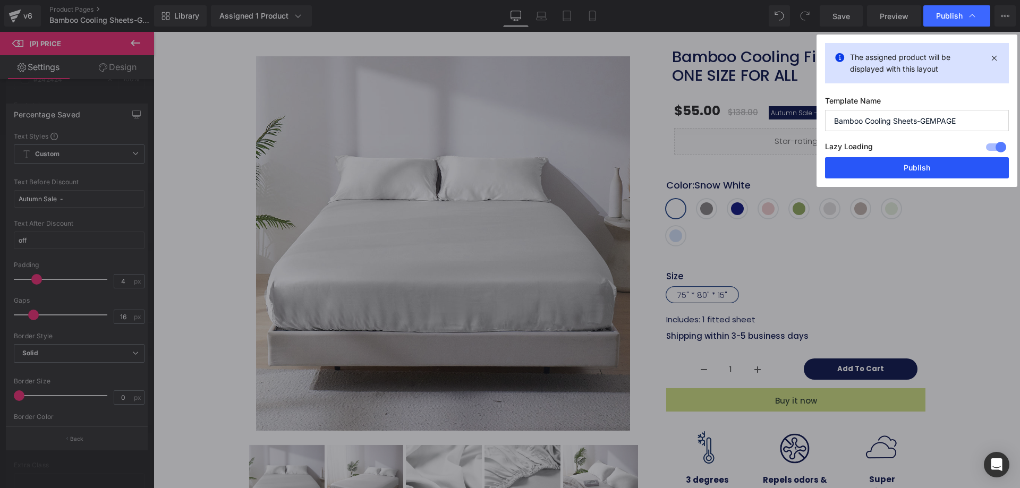
click at [934, 163] on button "Publish" at bounding box center [917, 167] width 184 height 21
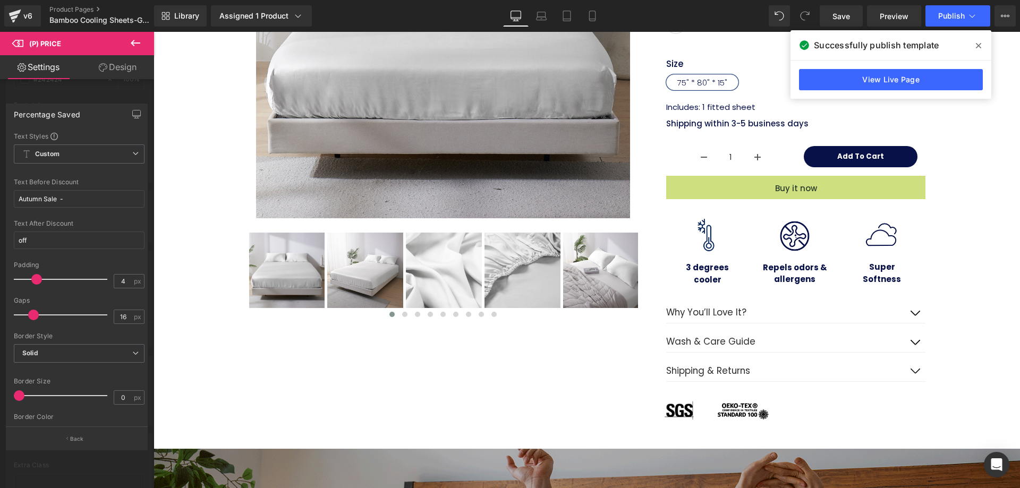
scroll to position [53, 0]
